Goal: Find specific page/section: Find specific page/section

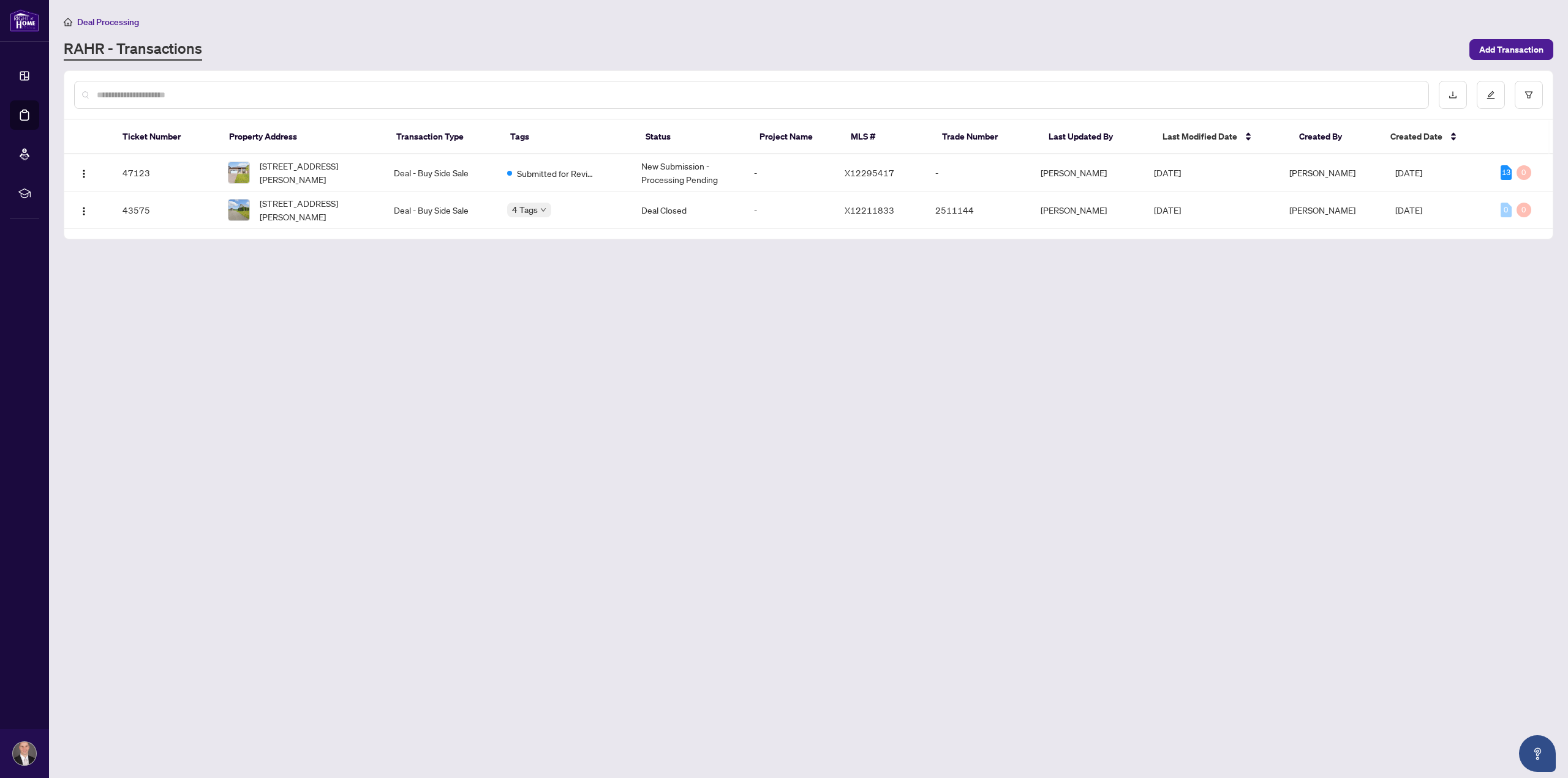
click at [89, 20] on span "Deal Processing" at bounding box center [108, 22] width 62 height 11
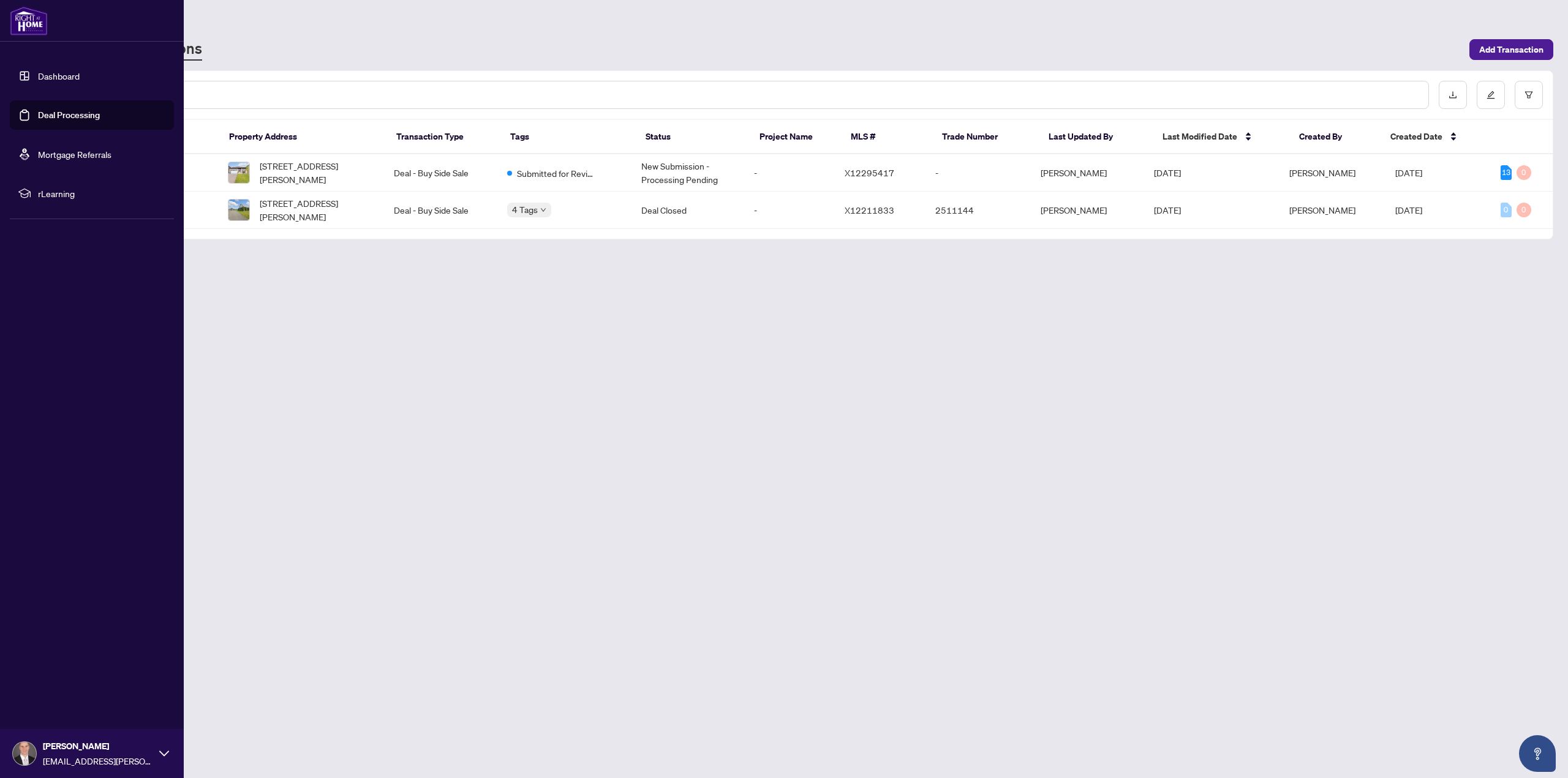
click at [38, 115] on link "Deal Processing" at bounding box center [68, 115] width 62 height 11
click at [65, 112] on link "Deal Processing" at bounding box center [68, 115] width 62 height 11
click at [45, 77] on link "Dashboard" at bounding box center [58, 75] width 41 height 11
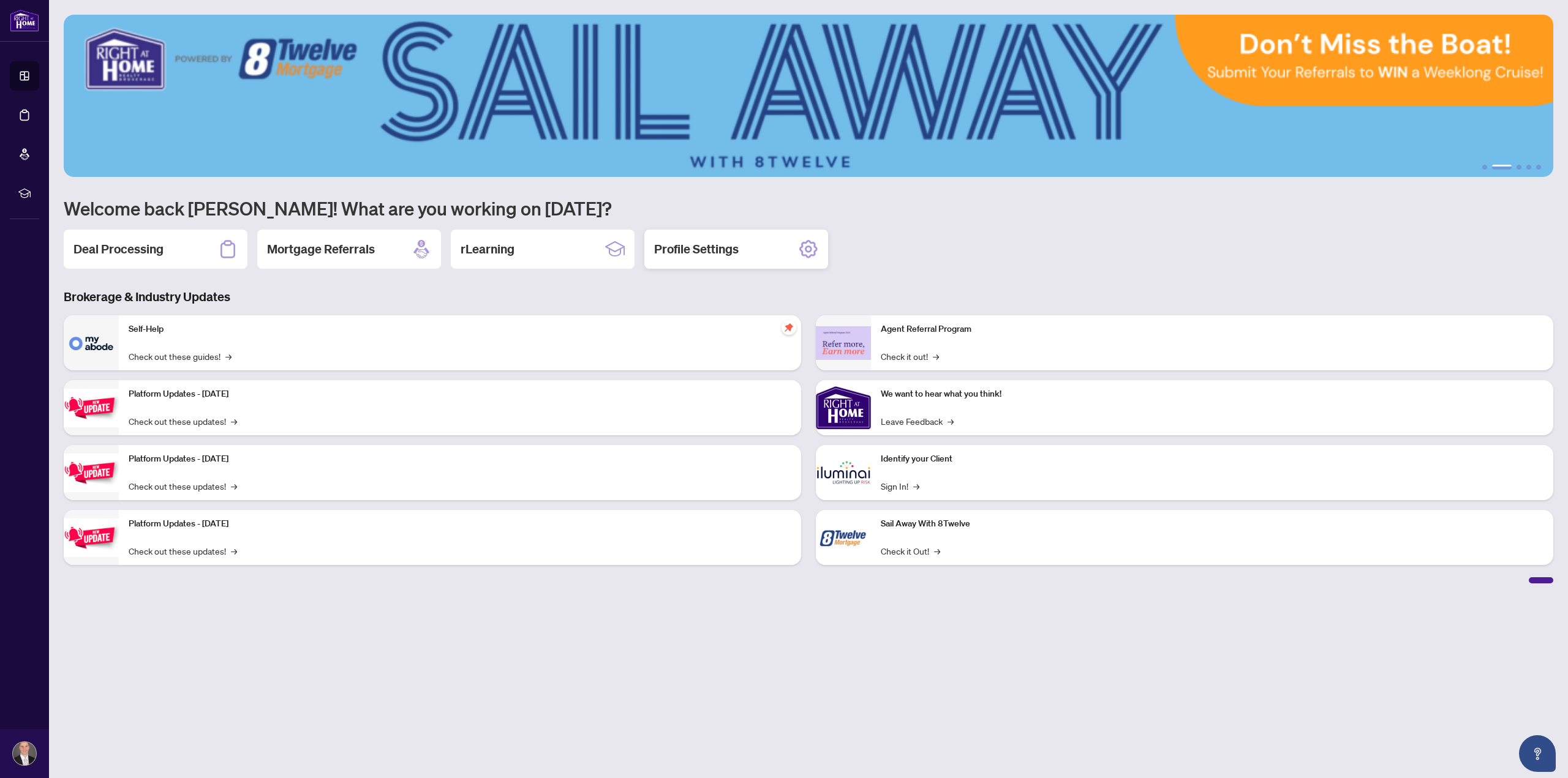
click at [773, 255] on div "Profile Settings" at bounding box center [735, 249] width 183 height 40
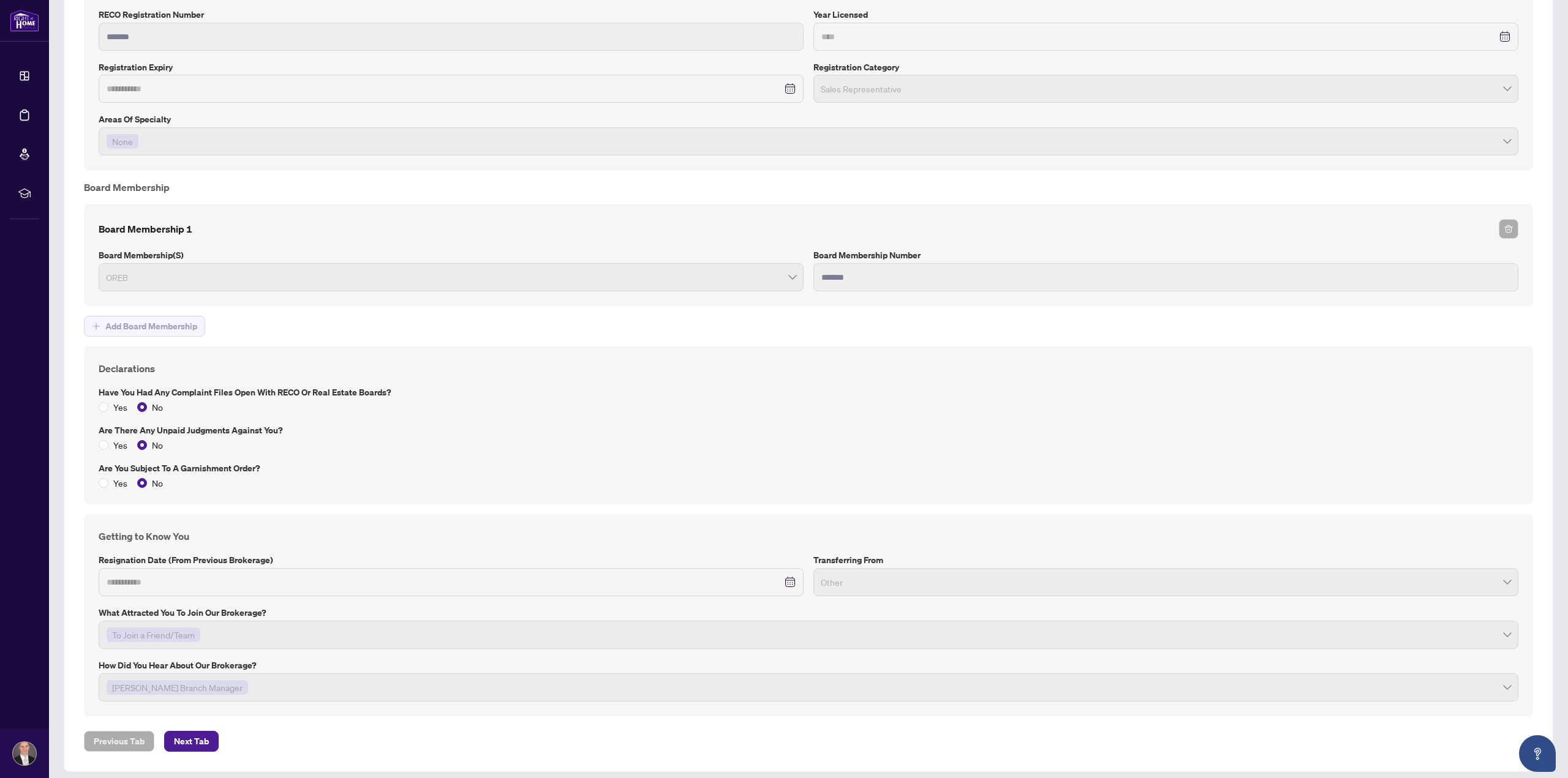
scroll to position [1270, 0]
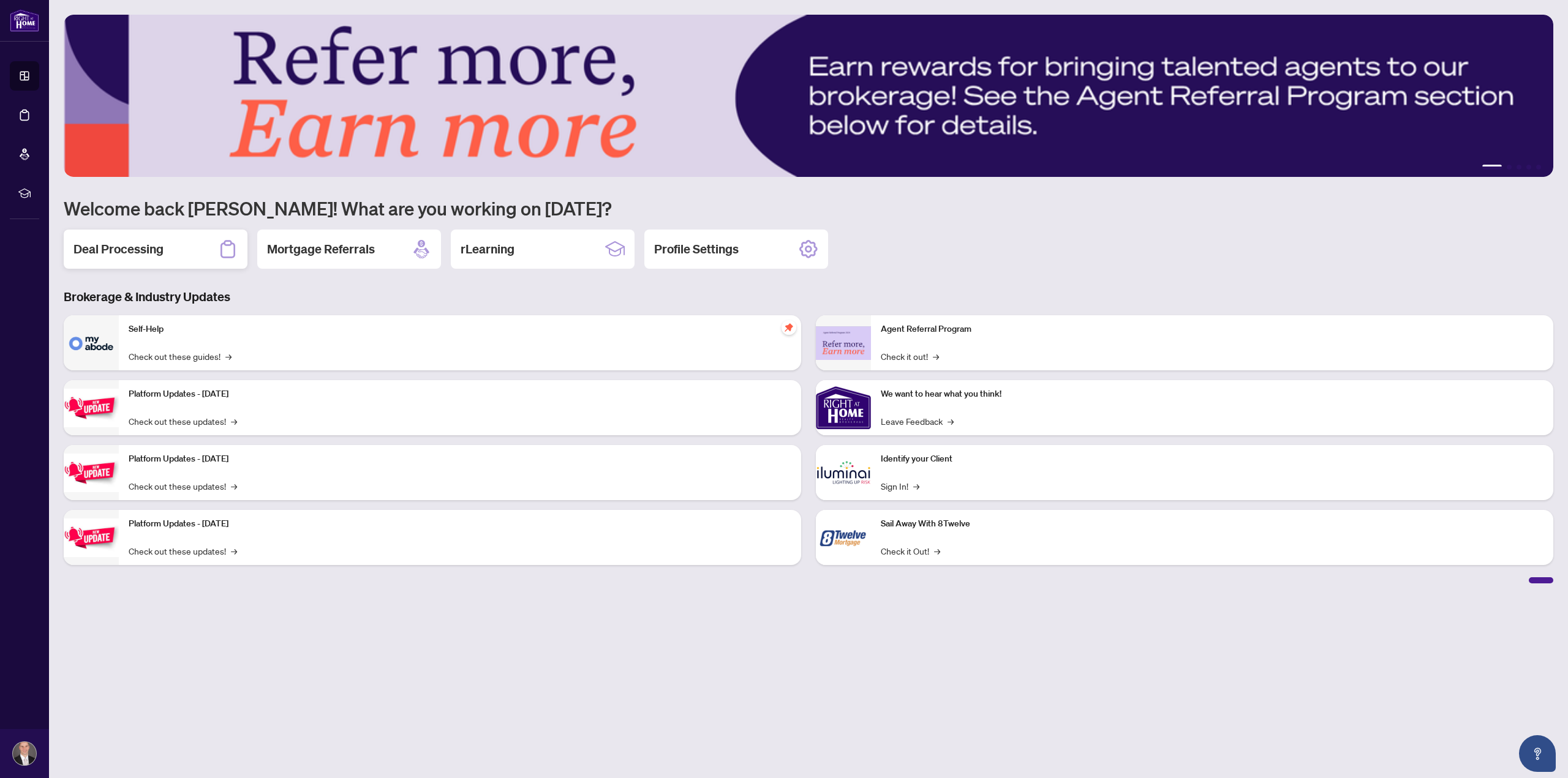
click at [141, 240] on div "Deal Processing" at bounding box center [155, 249] width 183 height 40
